Goal: Information Seeking & Learning: Find specific fact

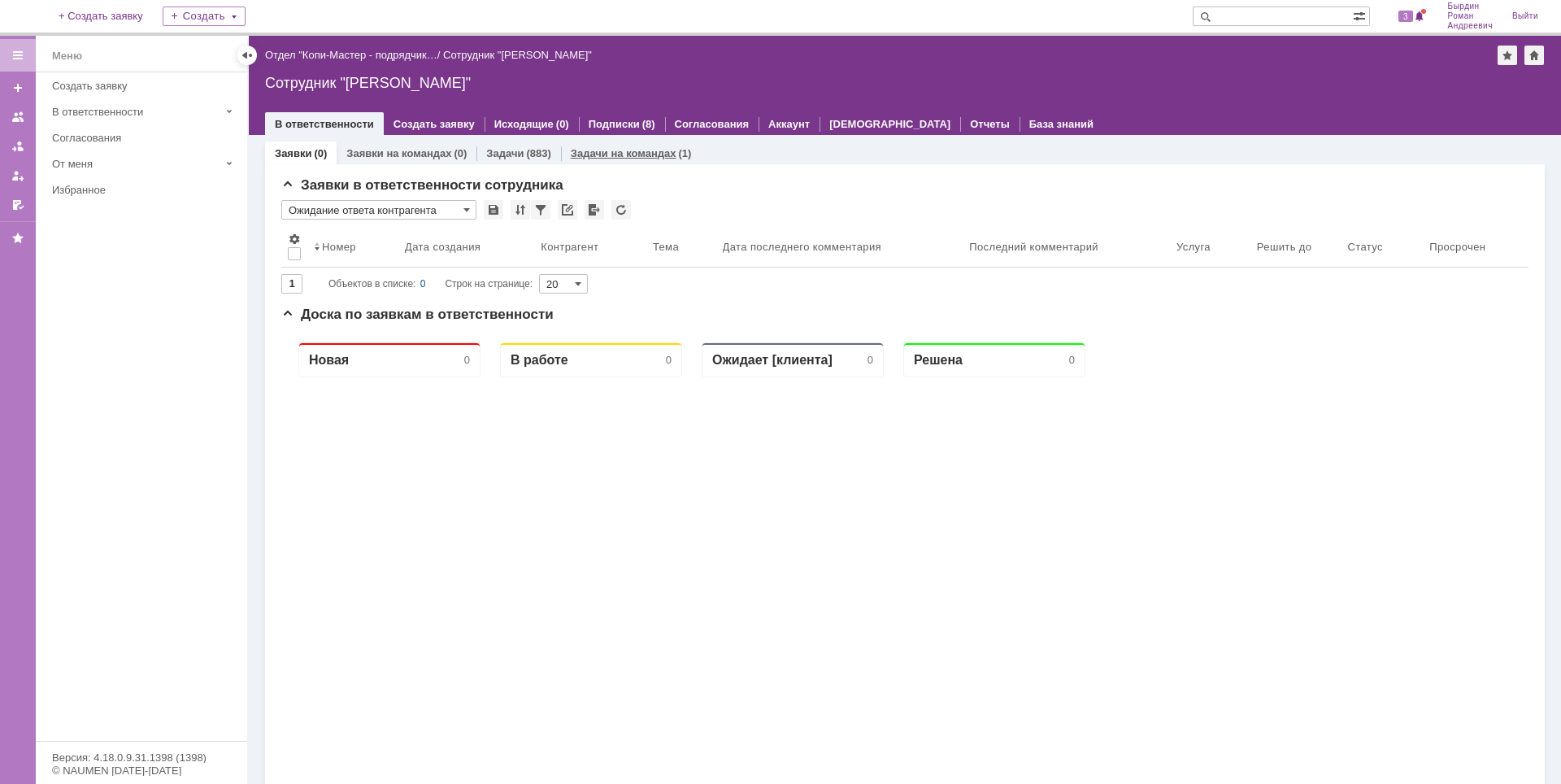
click at [602, 151] on link "Задачи на командах" at bounding box center [623, 153] width 106 height 13
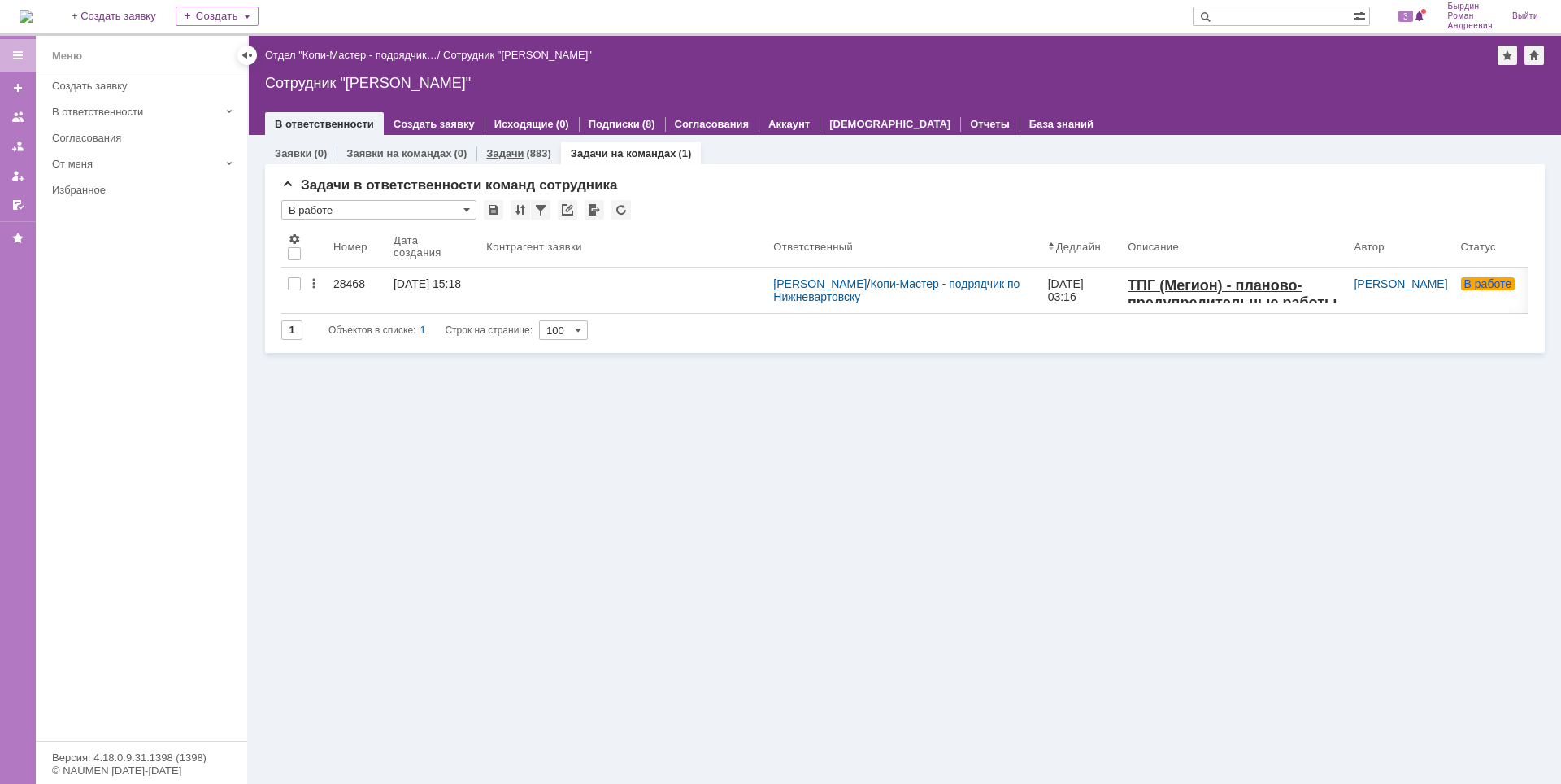
click at [505, 150] on link "Задачи" at bounding box center [504, 153] width 38 height 13
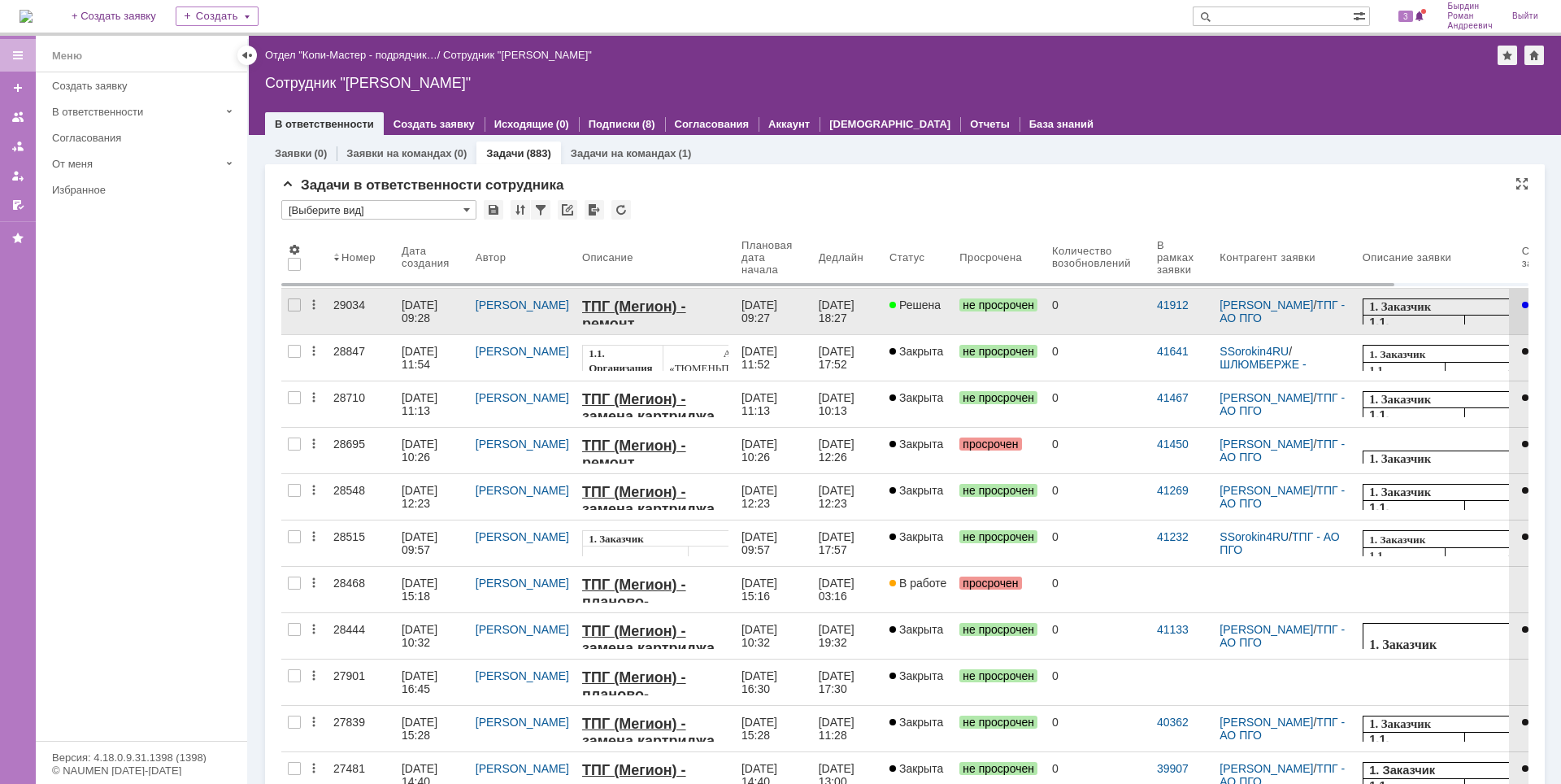
click at [819, 308] on div "22.09.2025 18:27" at bounding box center [838, 311] width 39 height 26
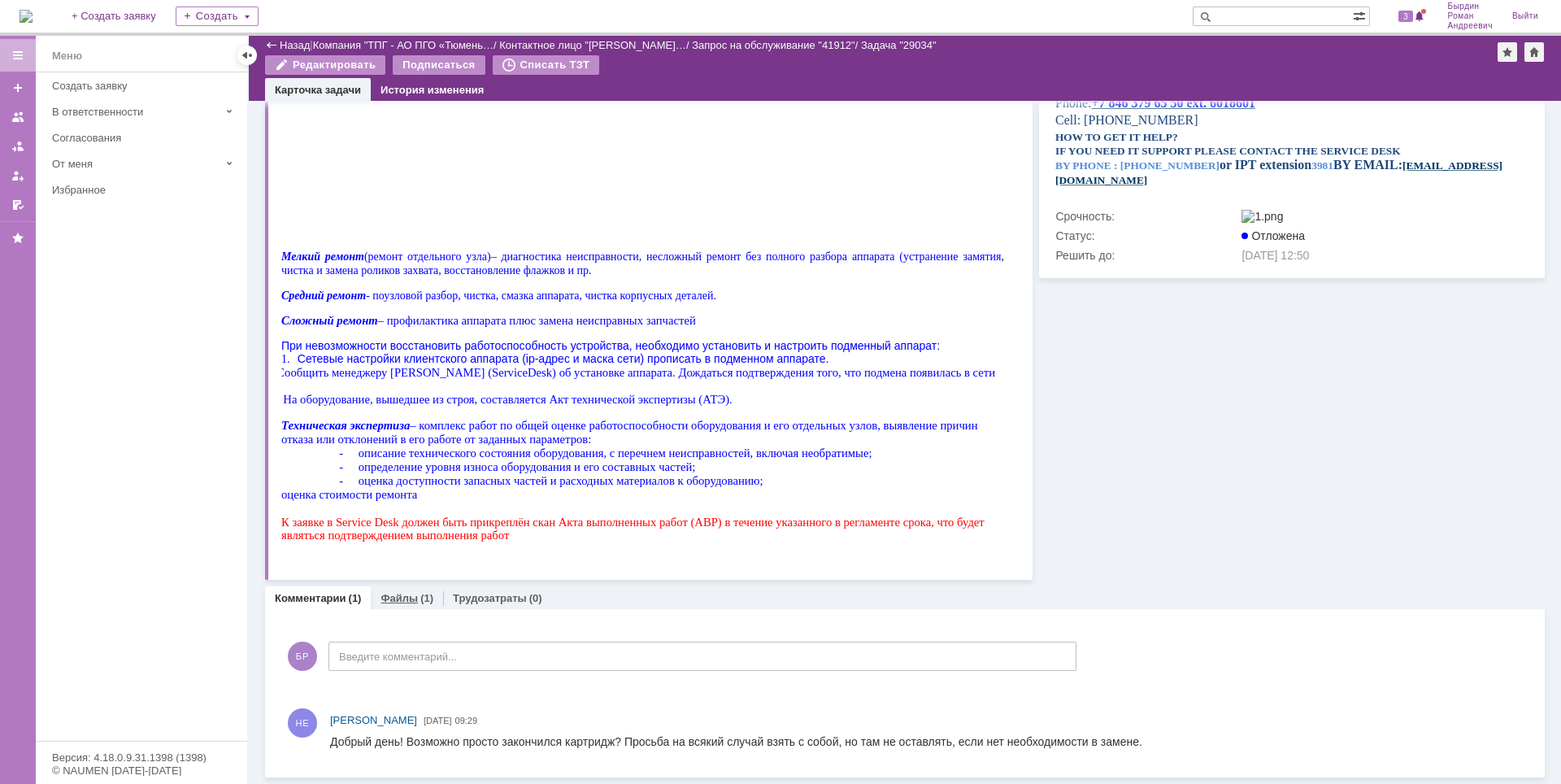
click at [399, 603] on link "Файлы" at bounding box center [399, 598] width 38 height 13
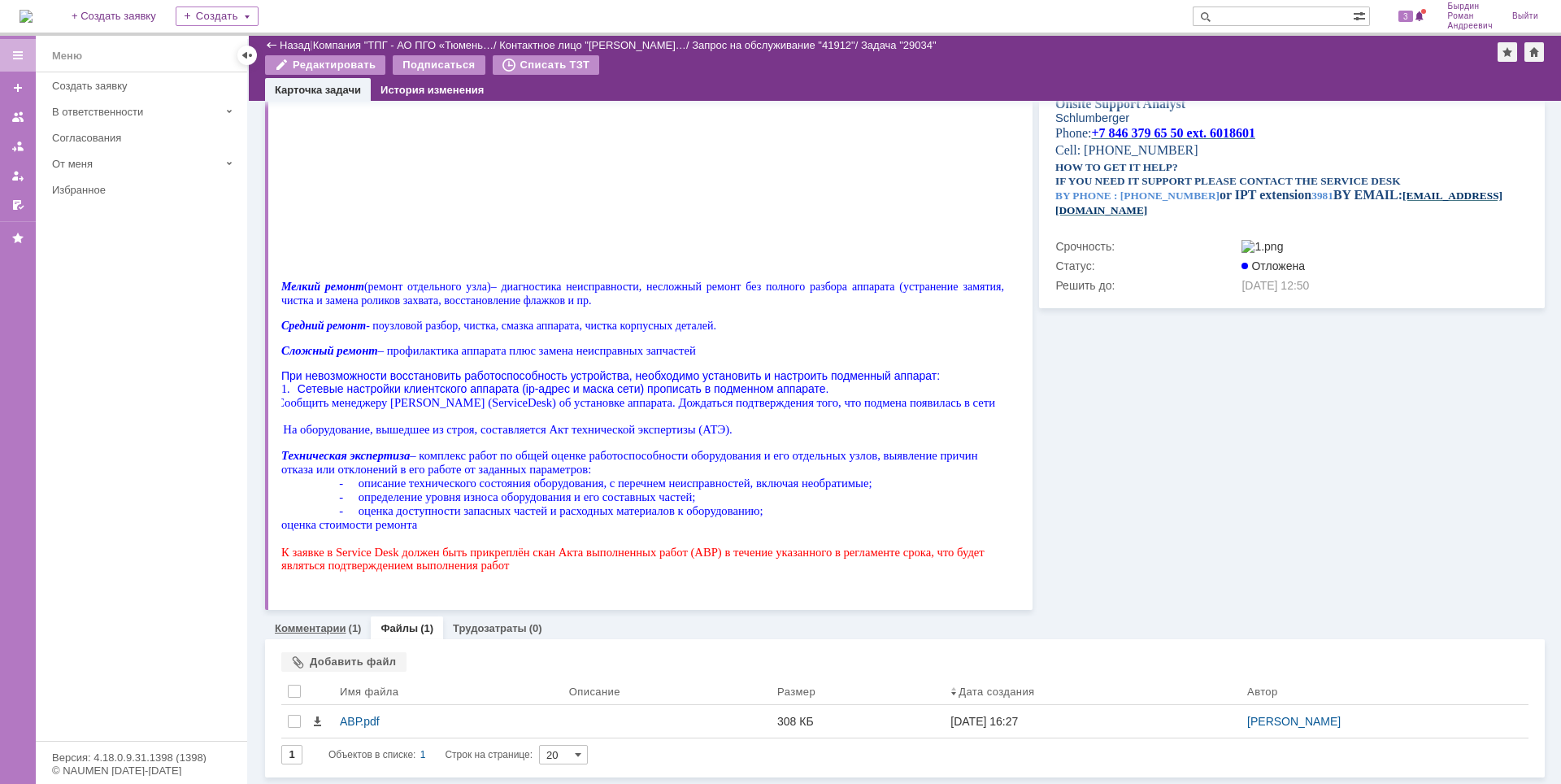
click at [302, 632] on link "Комментарии" at bounding box center [310, 627] width 71 height 13
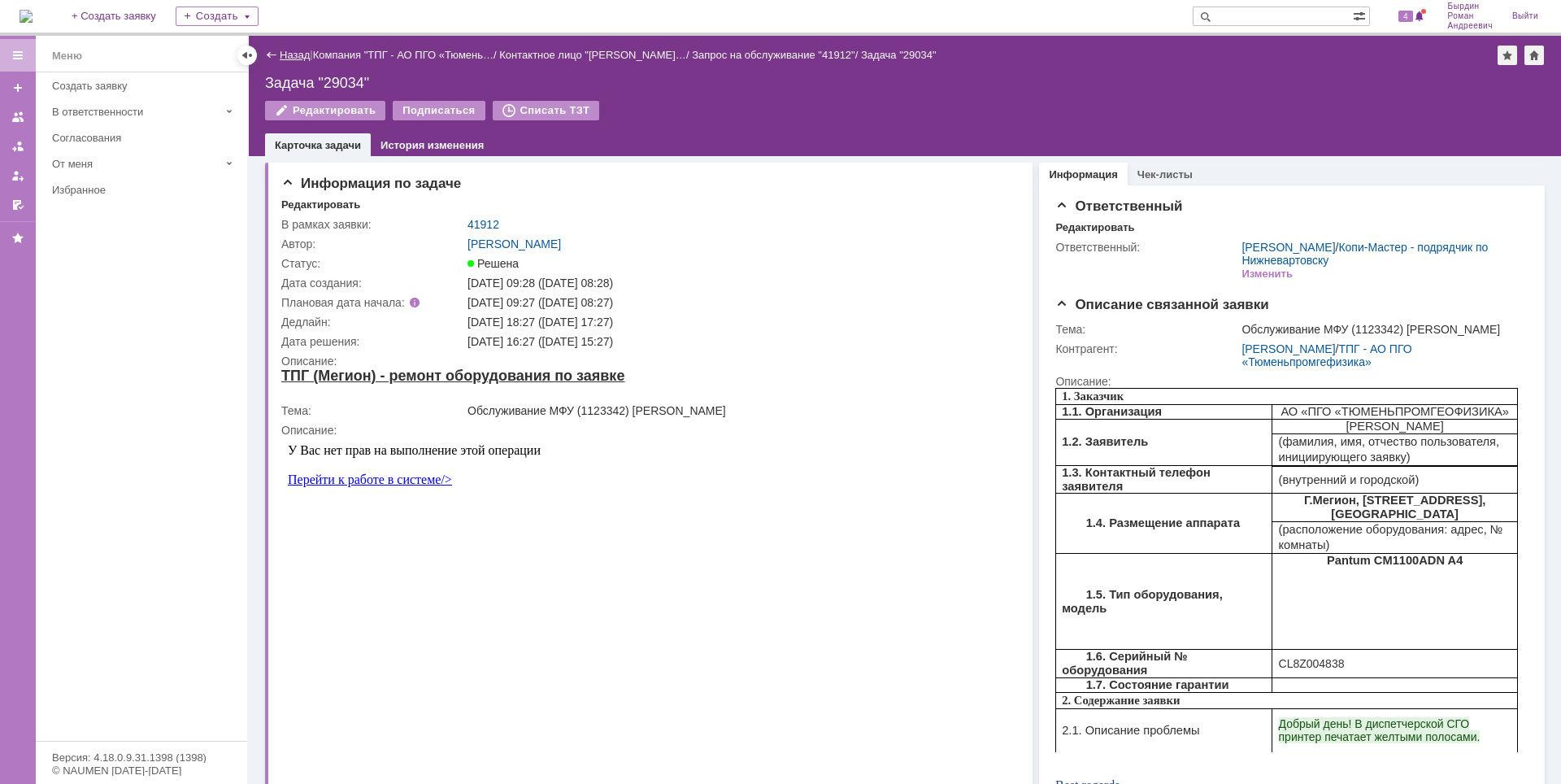
click at [294, 49] on link "Назад" at bounding box center [295, 54] width 30 height 13
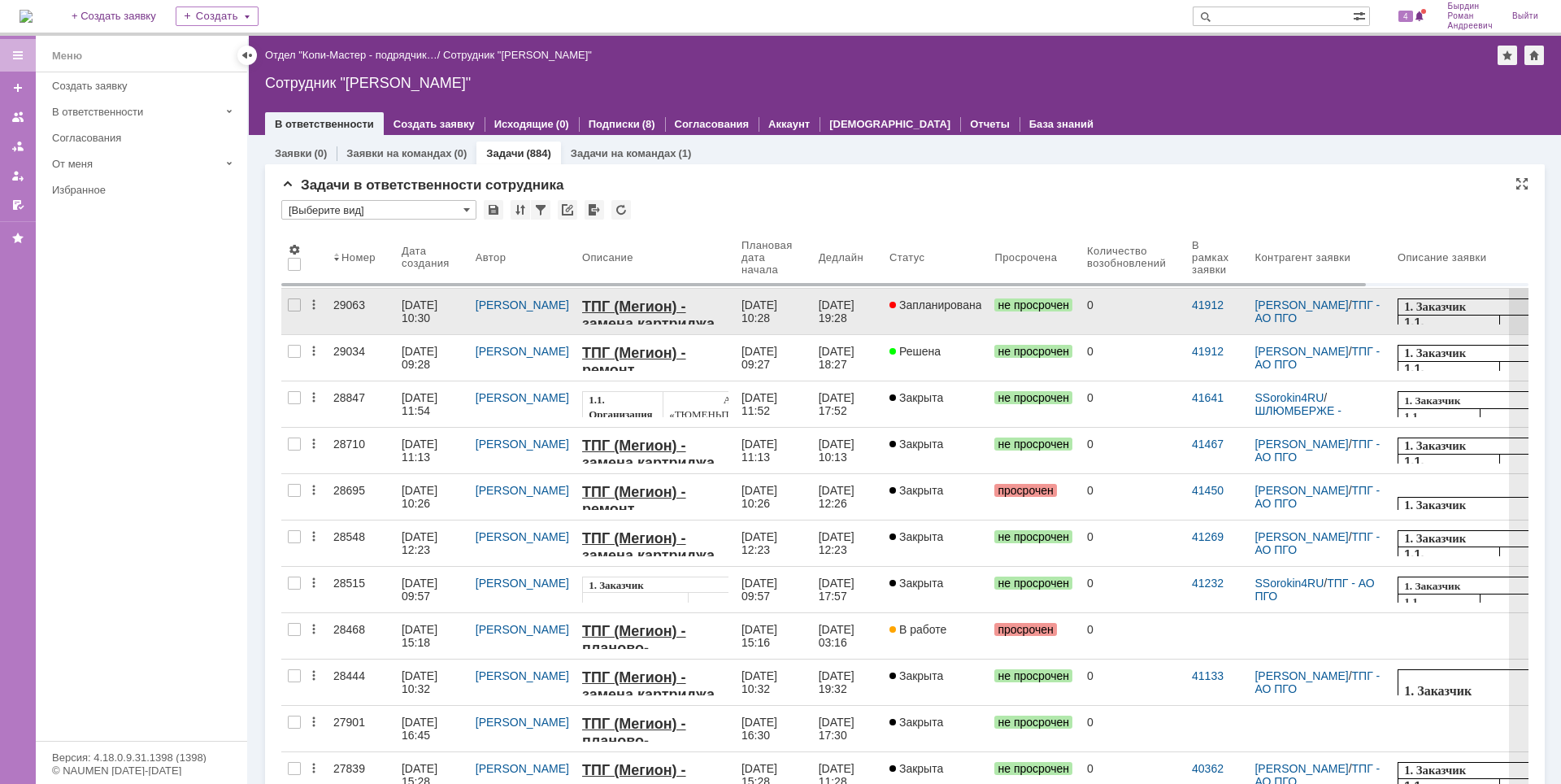
click at [745, 312] on div "23.09.2025 10:28" at bounding box center [761, 311] width 39 height 26
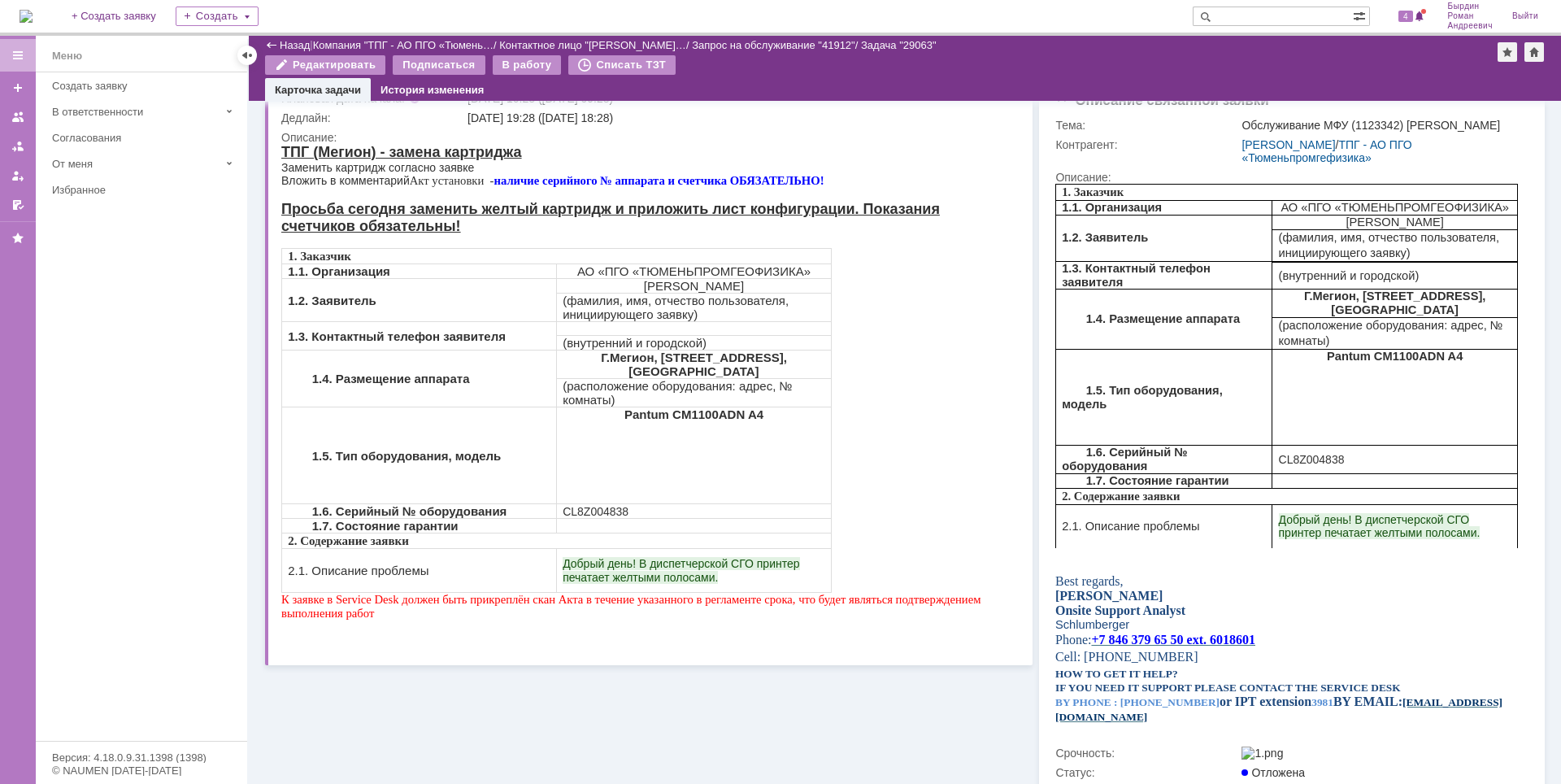
scroll to position [162, 0]
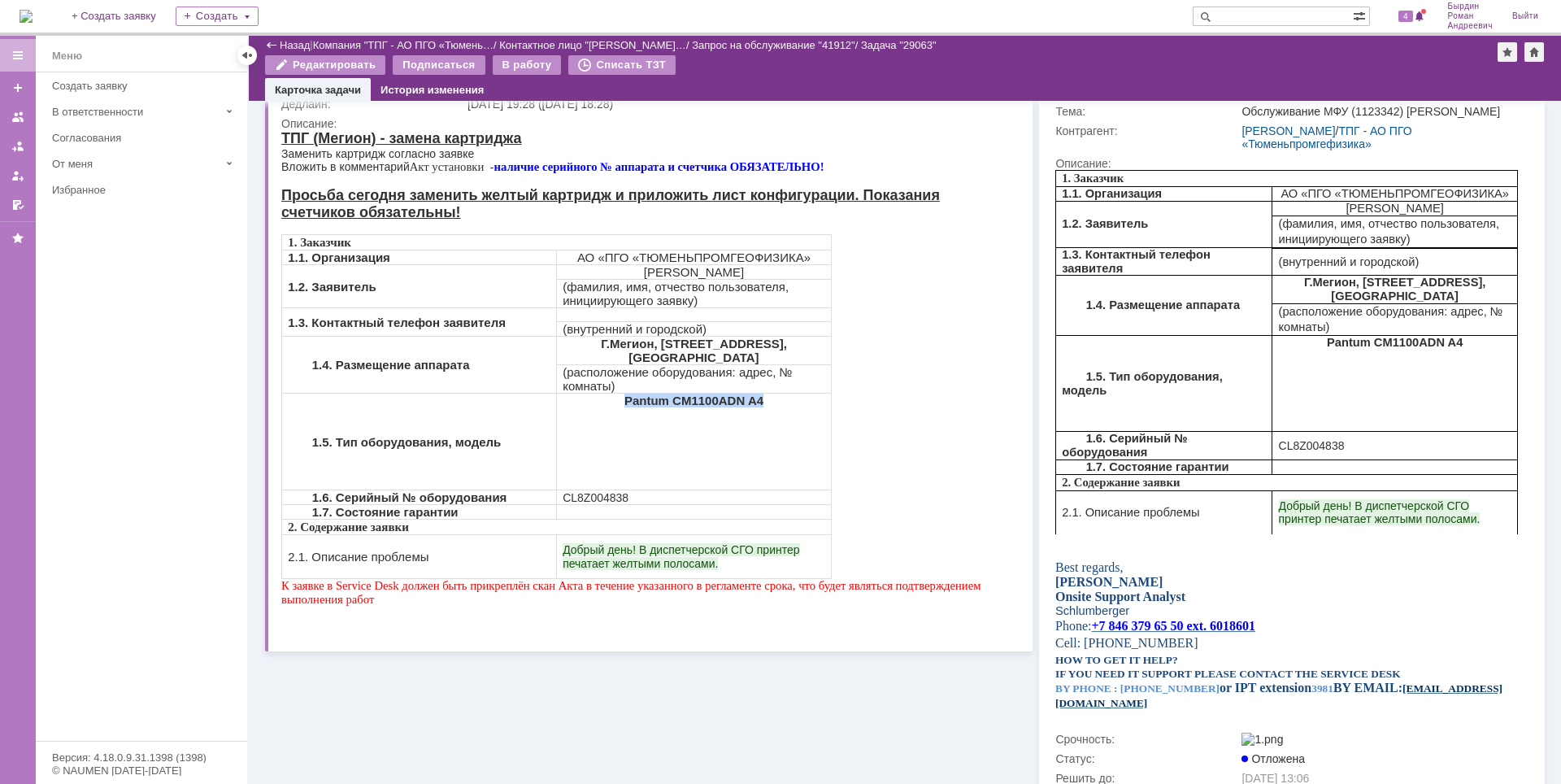
drag, startPoint x: 624, startPoint y: 402, endPoint x: 769, endPoint y: 398, distance: 145.1
click at [769, 398] on p "Pantum CM1100ADN A4" at bounding box center [694, 435] width 262 height 83
copy strong "Pantum CM1100ADN A4"
click at [568, 344] on p "Г.Мегион, улица Южная 9, Производство, СГО, 1 этаж, Диспетчерская" at bounding box center [694, 350] width 262 height 28
click at [562, 349] on td "Г.Мегион, улица Южная 9, Производство, СГО, 1 этаж, Диспетчерская" at bounding box center [694, 351] width 275 height 28
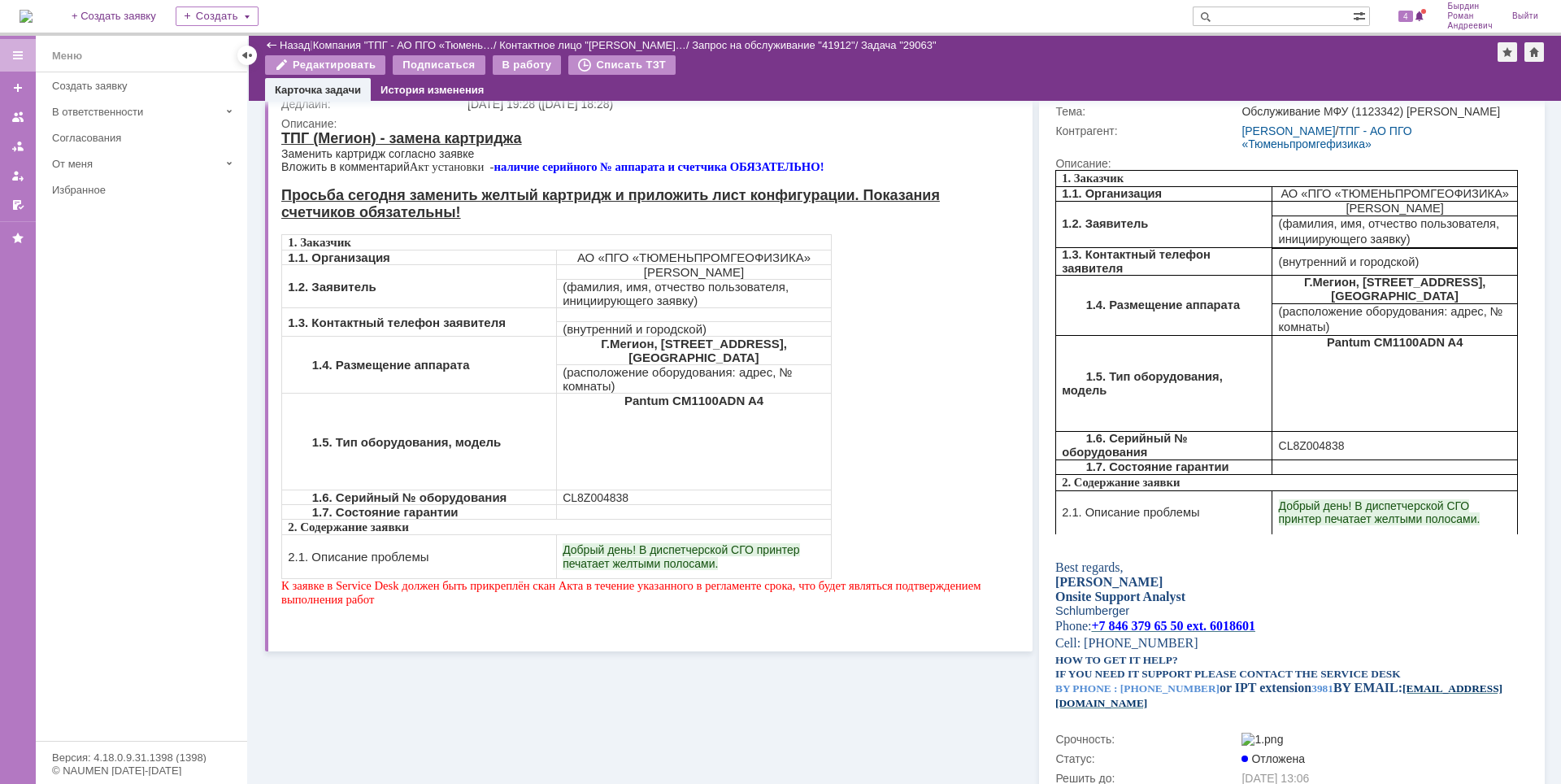
drag, startPoint x: 562, startPoint y: 349, endPoint x: 788, endPoint y: 358, distance: 226.2
click at [788, 358] on td "Г.Мегион, улица Южная 9, Производство, СГО, 1 этаж, Диспетчерская" at bounding box center [694, 351] width 275 height 28
copy strong "Г.Мегион, улица Южная 9, Производство, СГО, 1 этаж, Диспетчерская"
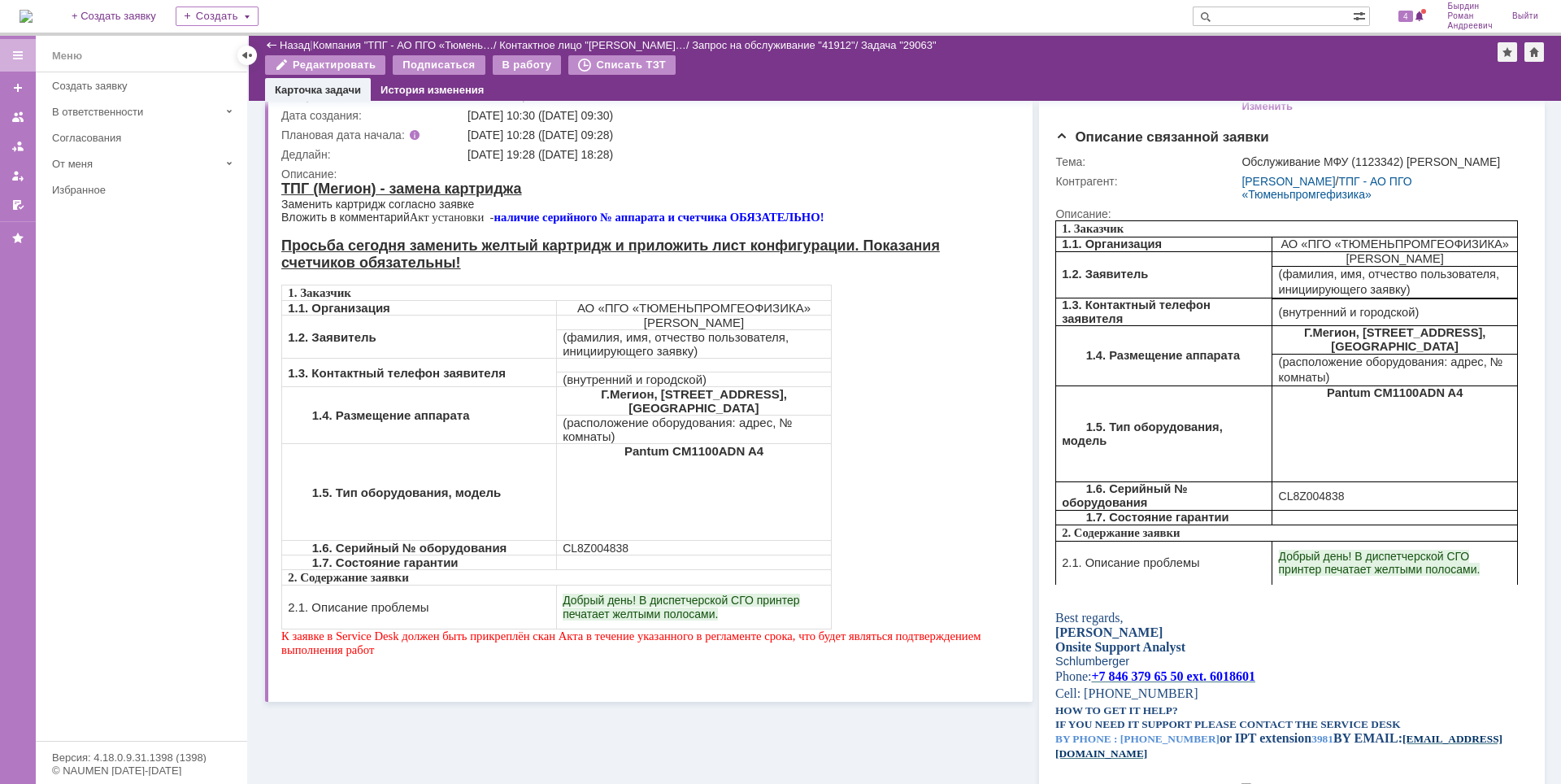
scroll to position [78, 0]
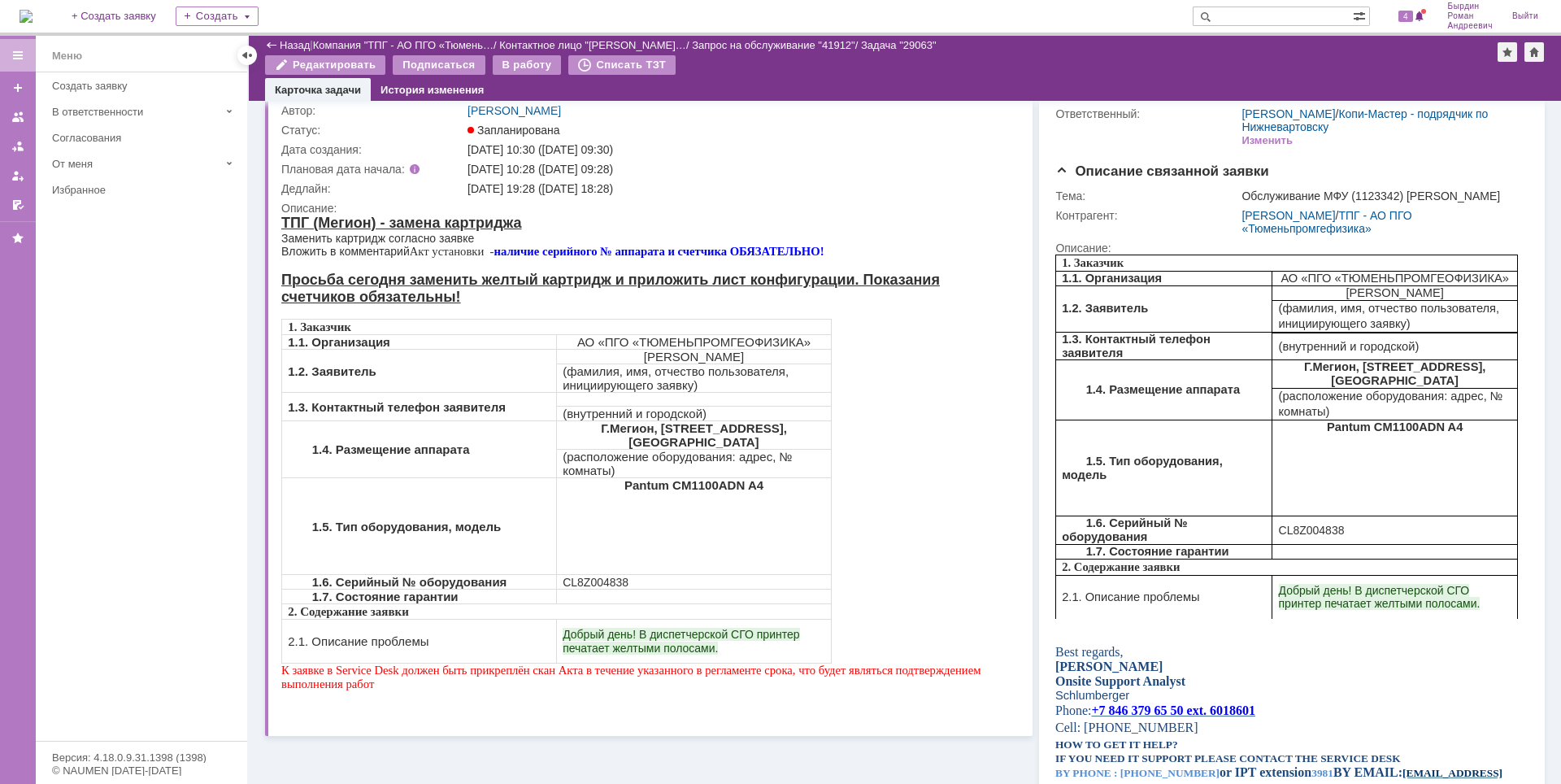
click at [682, 545] on p "Pantum CM1100ADN A4" at bounding box center [694, 519] width 262 height 83
click at [690, 644] on span "Добрый день! В диспетчерской СГО принтер печатает желтыми полосами." at bounding box center [681, 641] width 236 height 27
drag, startPoint x: 727, startPoint y: 649, endPoint x: 641, endPoint y: 638, distance: 86.7
click at [641, 638] on p "Добрый день! В диспетчерской СГО принтер печатает желтыми полосами." at bounding box center [694, 640] width 262 height 28
copy span "В диспетчерской СГО принтер печатает желтыми полосами."
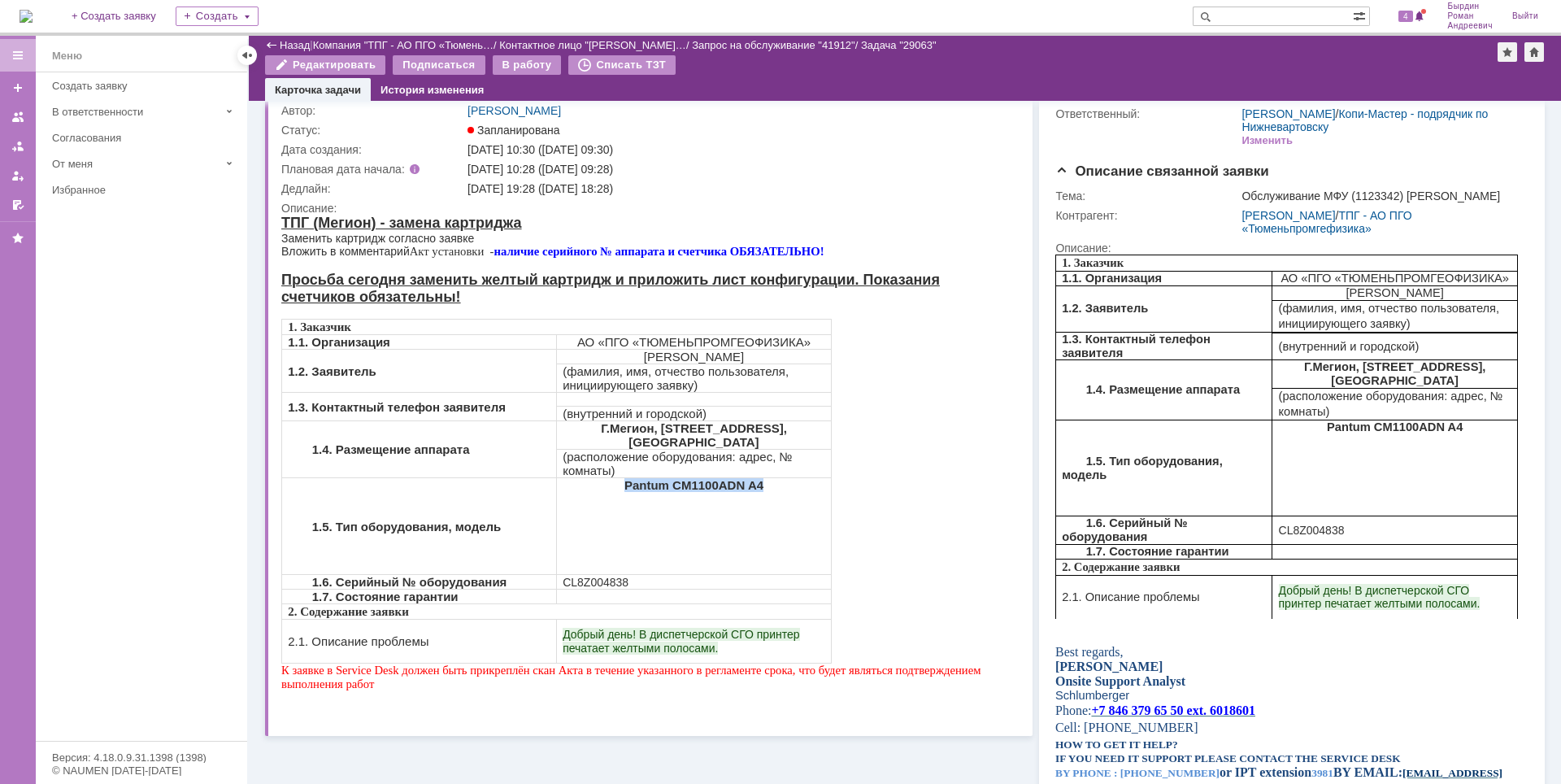
drag, startPoint x: 775, startPoint y: 487, endPoint x: 627, endPoint y: 488, distance: 148.0
click at [627, 488] on p "Pantum CM1100ADN A4" at bounding box center [694, 519] width 262 height 83
copy strong "Pantum CM1100ADN A4"
drag, startPoint x: 633, startPoint y: 584, endPoint x: 566, endPoint y: 585, distance: 67.0
click at [566, 585] on p "CL8Z004838" at bounding box center [694, 581] width 262 height 13
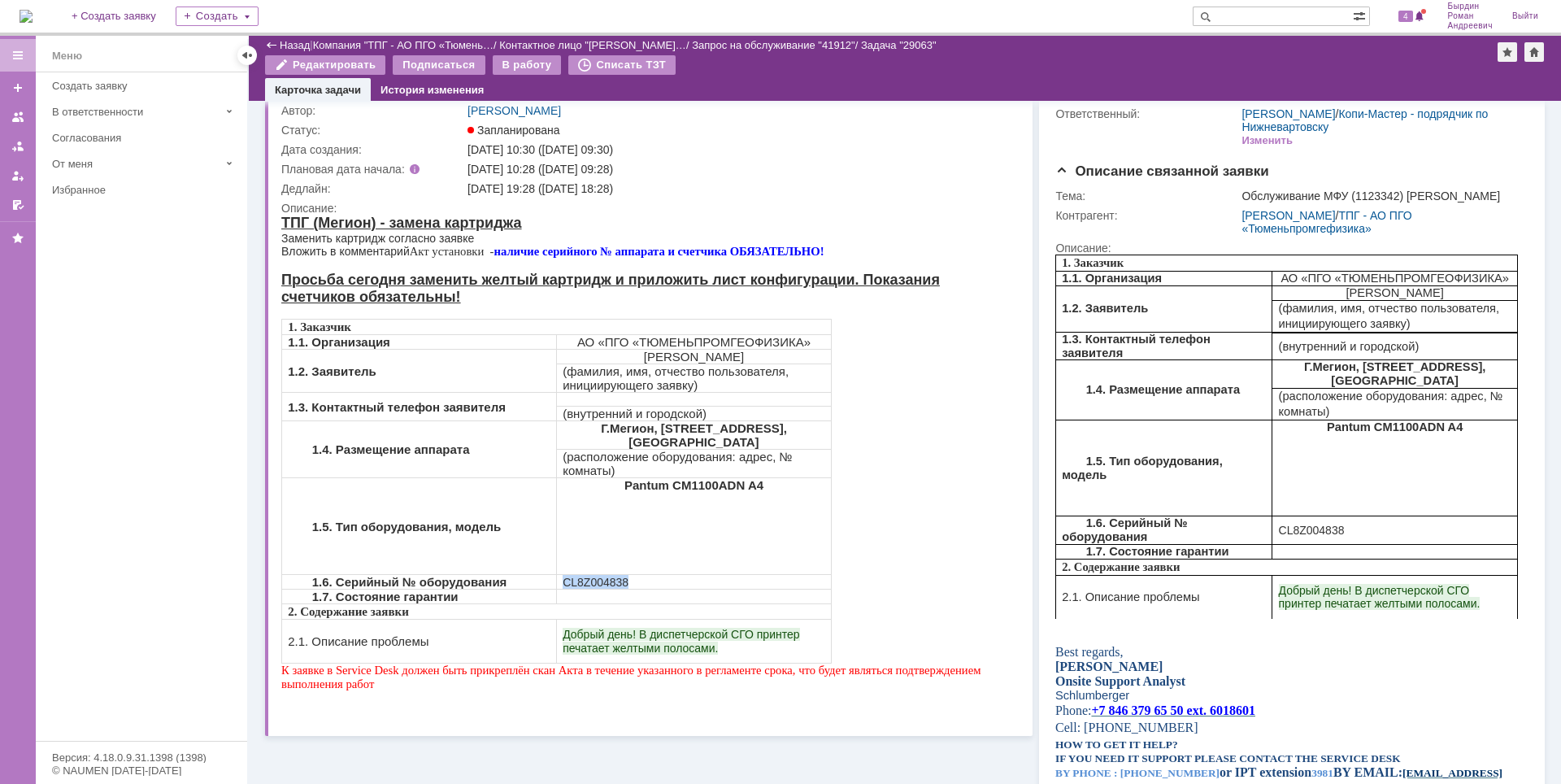
copy span "CL8Z004838"
